Goal: Submit feedback/report problem

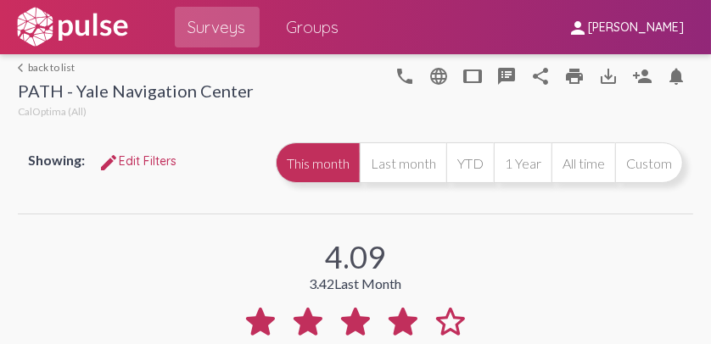
scroll to position [220, 0]
